Goal: Information Seeking & Learning: Learn about a topic

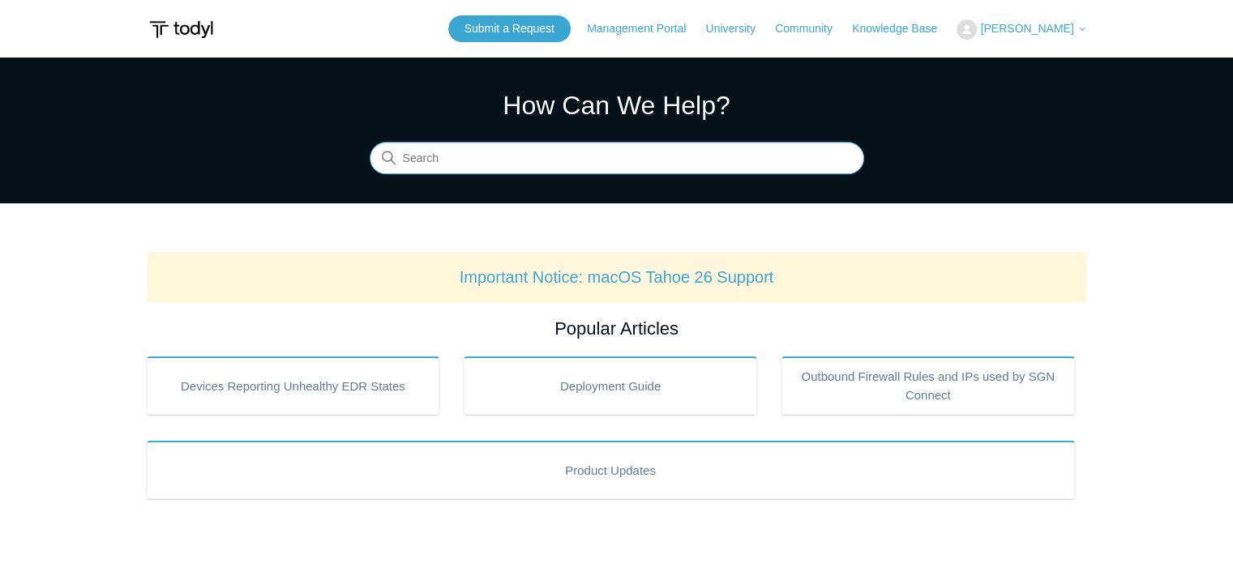
click at [477, 153] on input "Search" at bounding box center [617, 159] width 494 height 32
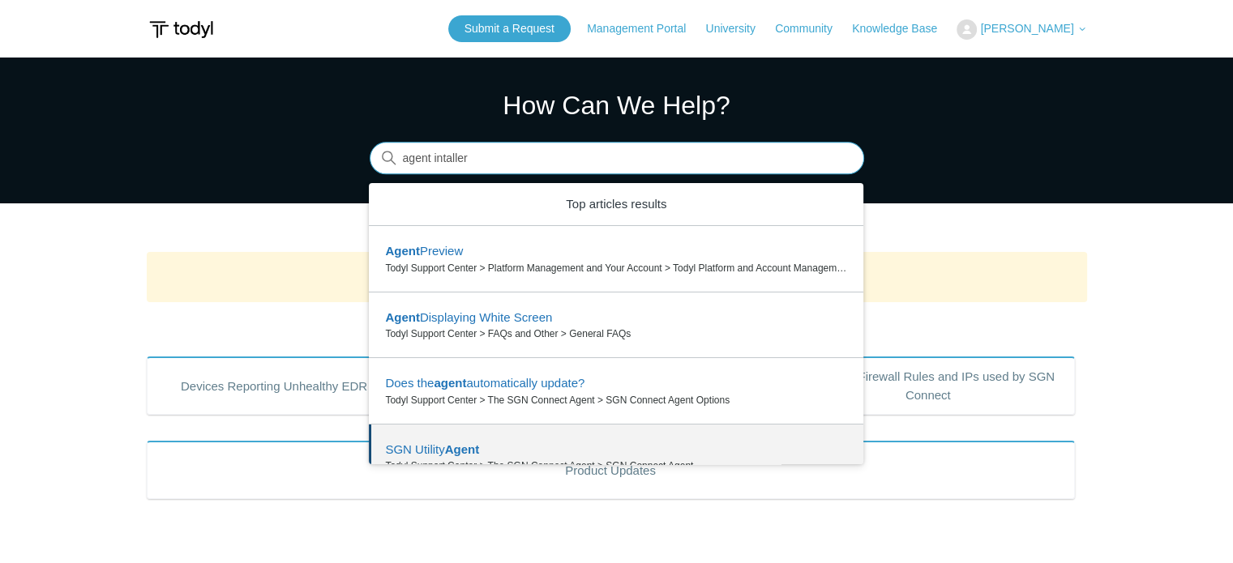
scroll to position [81, 0]
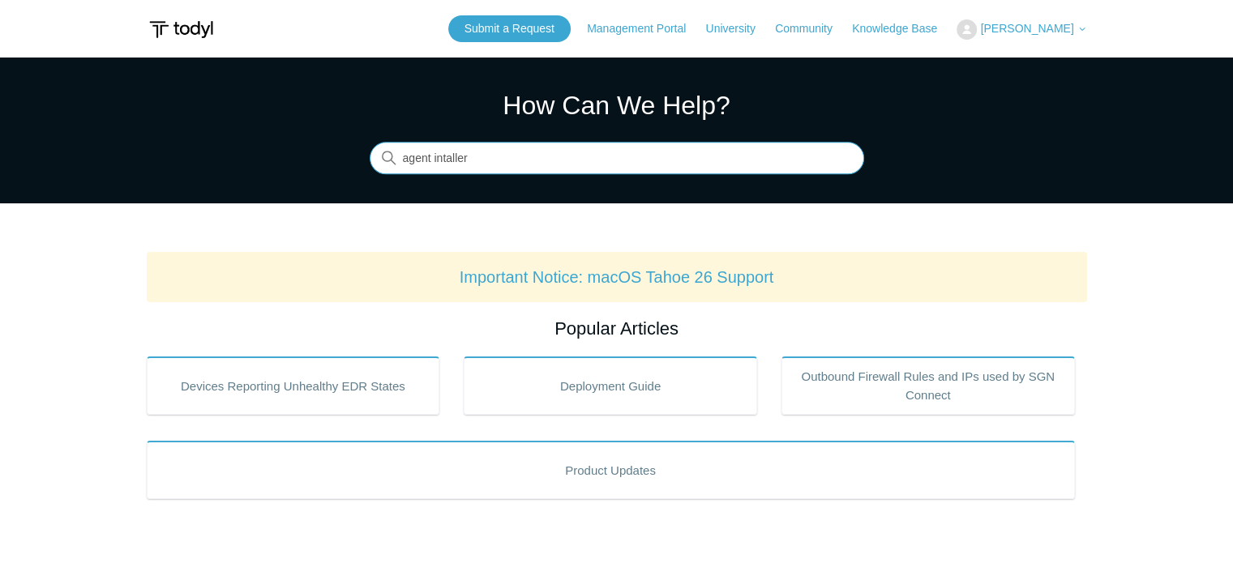
type input "agent intaller"
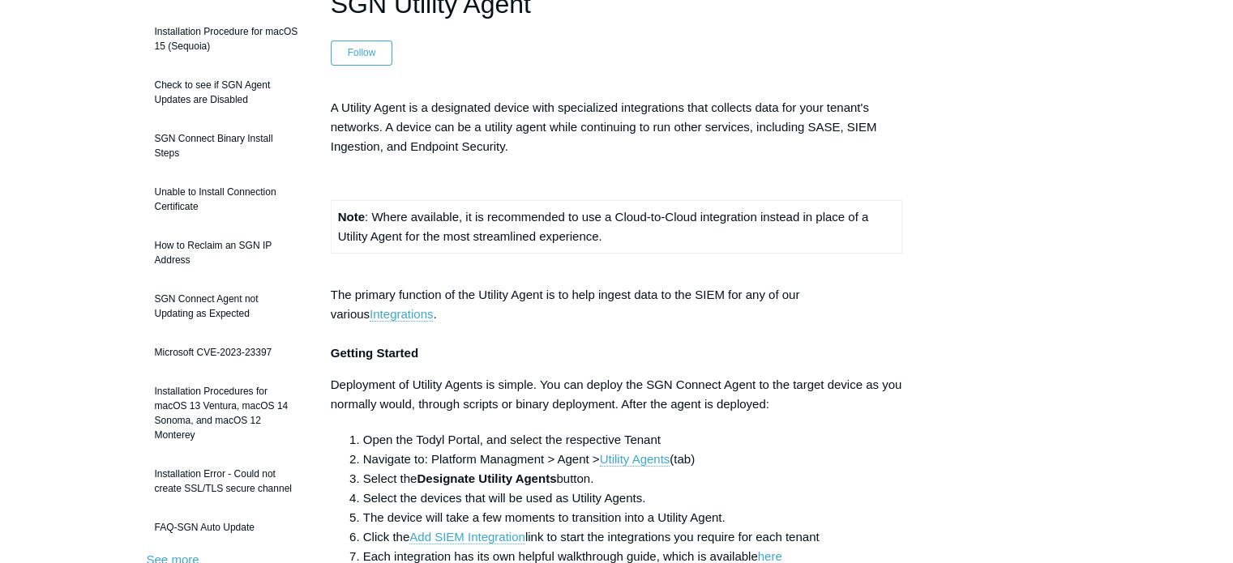
scroll to position [243, 0]
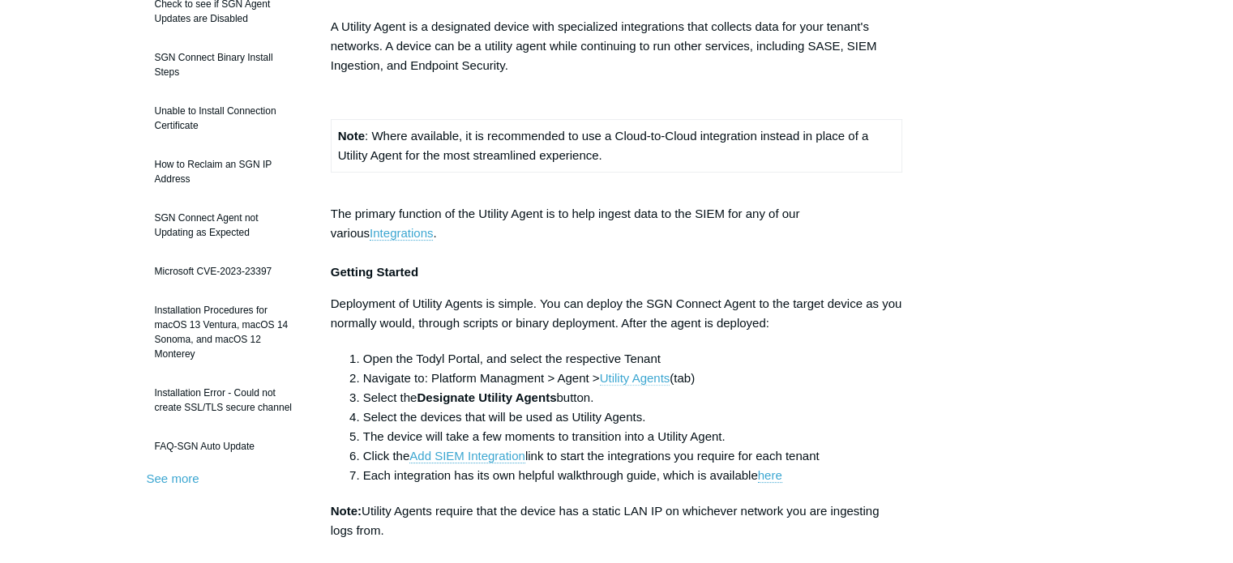
click at [647, 371] on link "Utility Agents" at bounding box center [635, 378] width 71 height 15
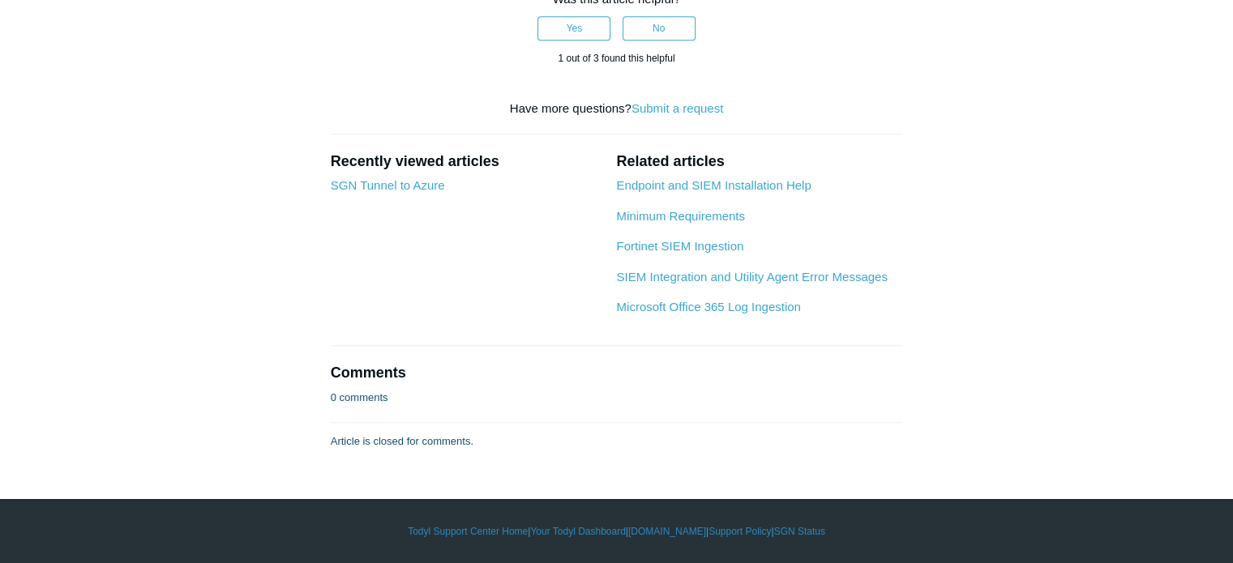
scroll to position [1771, 0]
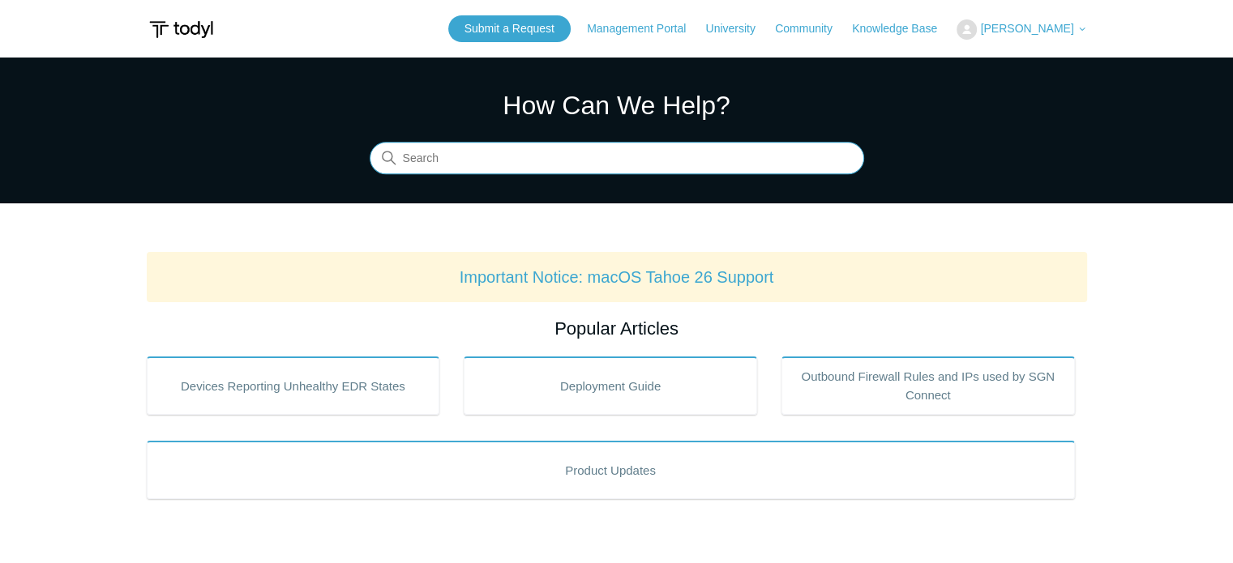
click at [523, 146] on input "Search" at bounding box center [617, 159] width 494 height 32
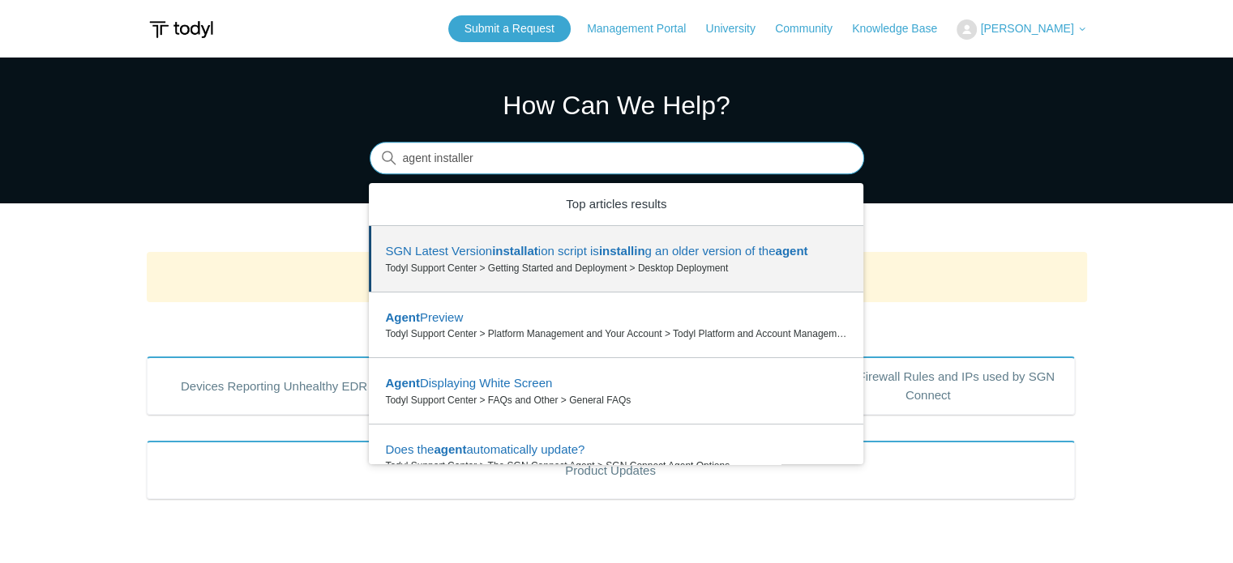
click at [478, 160] on input "agent installer" at bounding box center [617, 159] width 494 height 32
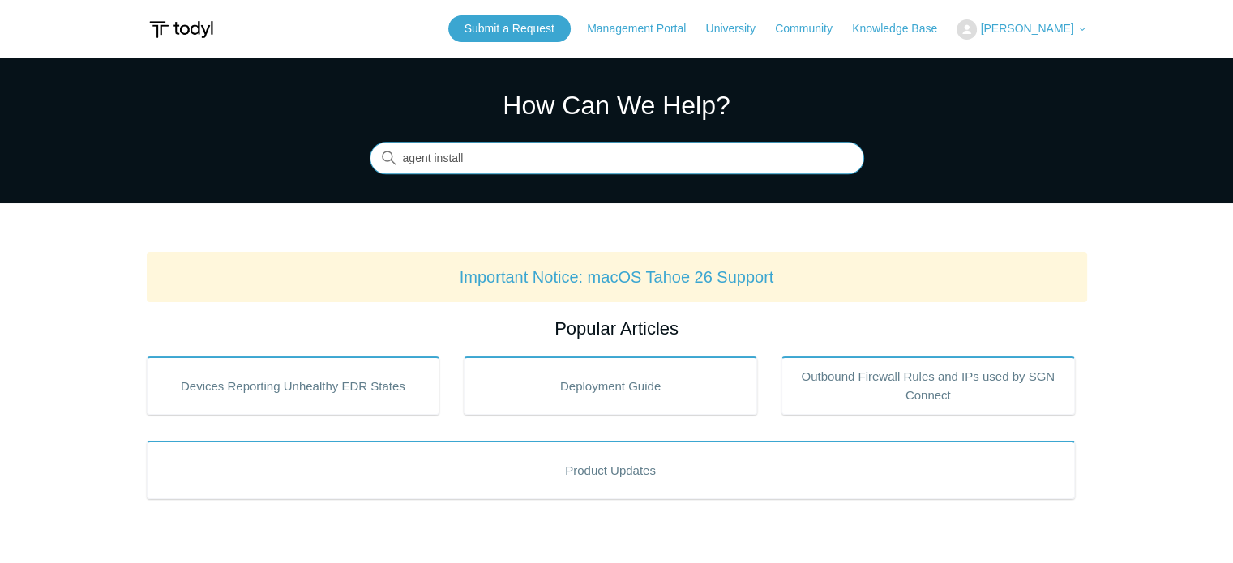
type input "agent install"
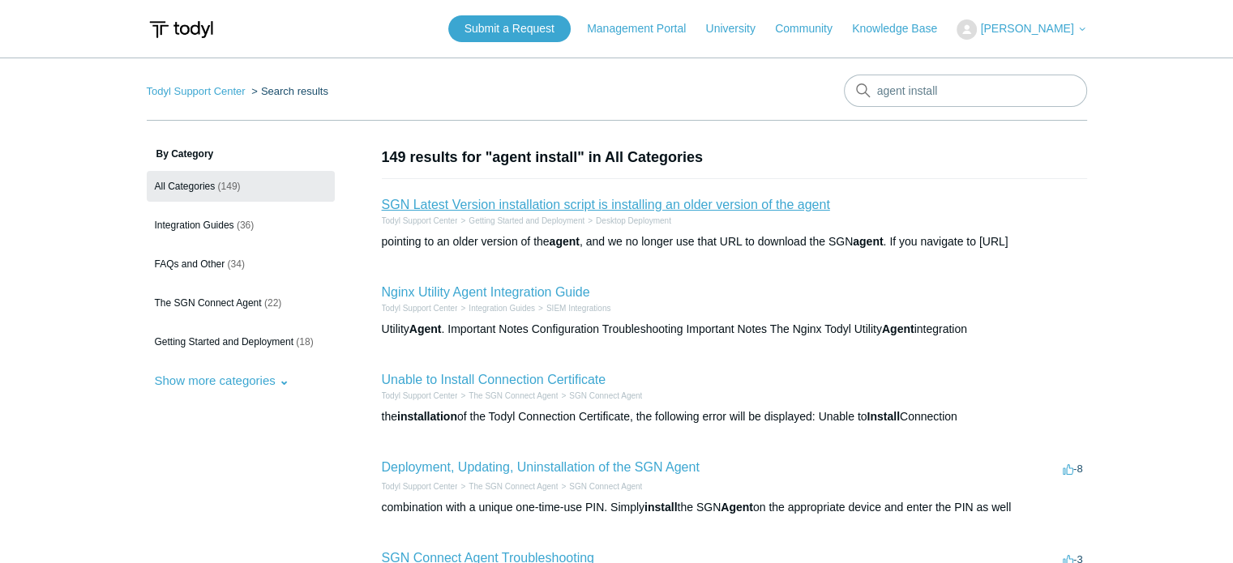
click at [542, 202] on link "SGN Latest Version installation script is installing an older version of the ag…" at bounding box center [606, 205] width 448 height 14
